Goal: Task Accomplishment & Management: Manage account settings

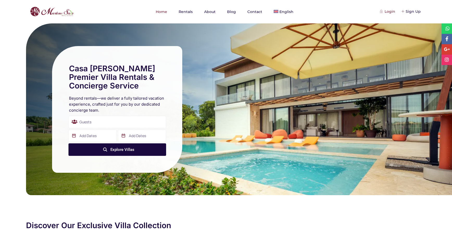
click at [387, 12] on div "Login" at bounding box center [387, 12] width 15 height 6
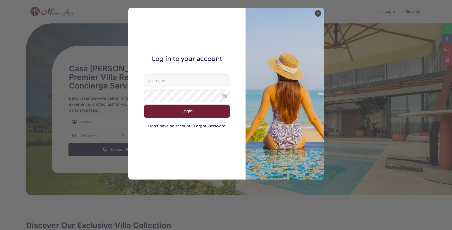
click at [178, 80] on input "text" at bounding box center [187, 80] width 86 height 12
type input "[EMAIL_ADDRESS][DOMAIN_NAME]"
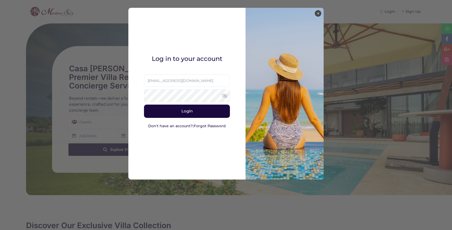
click at [182, 111] on button "Login" at bounding box center [187, 111] width 86 height 13
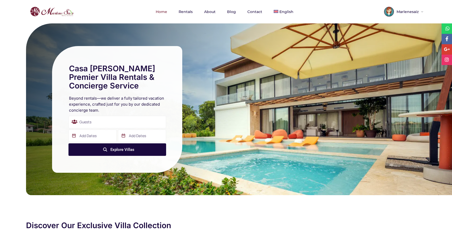
click at [407, 11] on span "Marlenesaiz" at bounding box center [407, 12] width 26 height 4
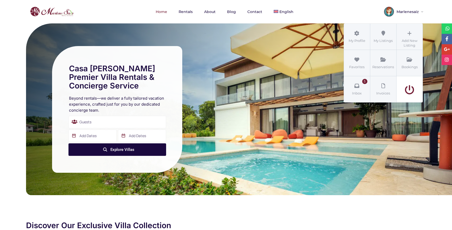
click at [410, 87] on icon at bounding box center [408, 90] width 23 height 10
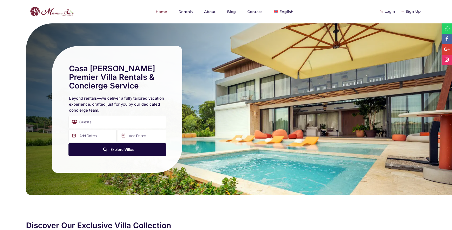
click at [336, 3] on nav "Home Rentals About Blog Contact English Español" at bounding box center [225, 11] width 407 height 23
